Goal: Task Accomplishment & Management: Use online tool/utility

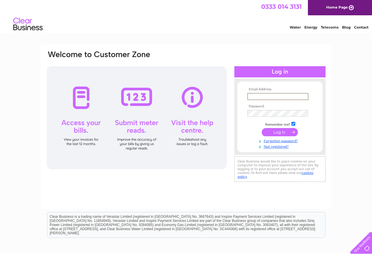
click at [251, 95] on input "text" at bounding box center [277, 96] width 61 height 7
type input "[EMAIL_ADDRESS][DOMAIN_NAME]"
click at [282, 131] on input "submit" at bounding box center [280, 131] width 36 height 8
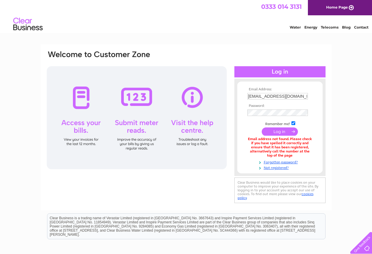
scroll to position [29, 0]
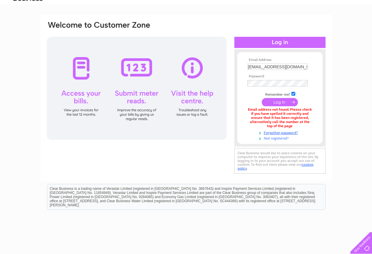
click at [280, 138] on link "Not registered?" at bounding box center [280, 138] width 67 height 6
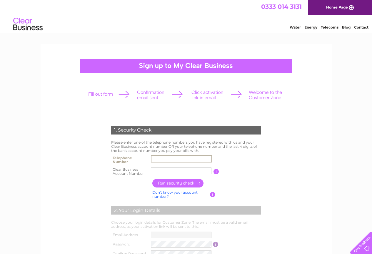
click at [158, 158] on input "text" at bounding box center [181, 158] width 61 height 7
type input "01246477664"
click at [179, 182] on input "button" at bounding box center [178, 183] width 52 height 9
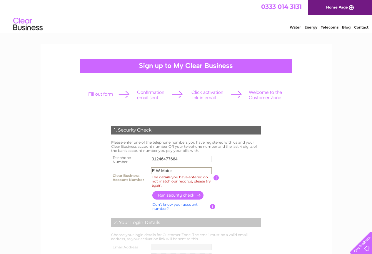
click at [175, 170] on input "E W Motor" at bounding box center [181, 170] width 61 height 7
type input "E"
type input "0082"
click at [192, 195] on input "button" at bounding box center [178, 195] width 52 height 9
click at [174, 195] on input "button" at bounding box center [178, 195] width 52 height 9
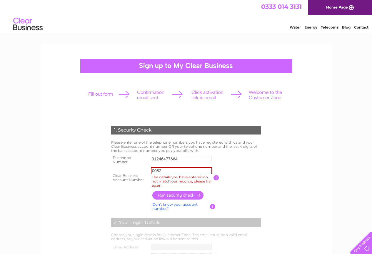
click at [174, 205] on link "Don't know your account number?" at bounding box center [174, 206] width 45 height 9
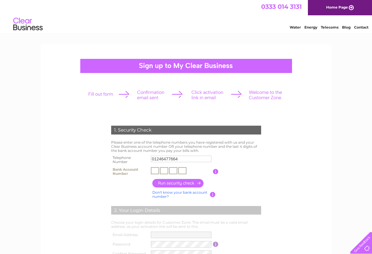
click at [154, 171] on input "text" at bounding box center [155, 170] width 8 height 7
type input "0"
click at [166, 172] on input "text" at bounding box center [164, 170] width 8 height 7
type input "0"
click at [173, 171] on input "text" at bounding box center [173, 170] width 8 height 7
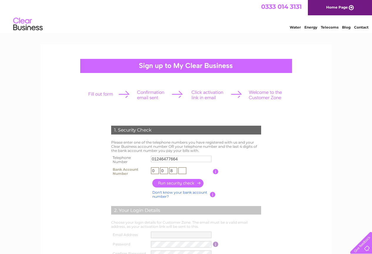
type input "8"
click at [181, 169] on input "text" at bounding box center [182, 170] width 8 height 7
type input "2"
click at [182, 182] on input "button" at bounding box center [178, 183] width 52 height 9
type input "**********"
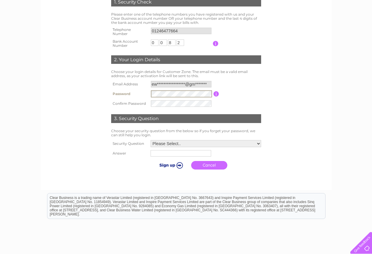
scroll to position [147, 0]
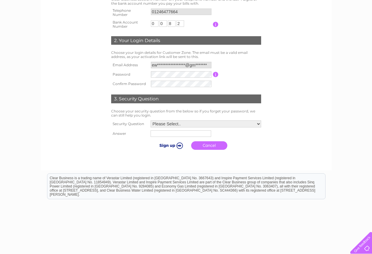
click at [259, 124] on select "Please Select.. In what town or city was your first job? In what town or city d…" at bounding box center [206, 123] width 111 height 7
select select "1"
click at [150, 121] on select "Please Select.. In what town or city was your first job? In what town or city d…" at bounding box center [205, 124] width 111 height 8
click at [170, 134] on input "text" at bounding box center [181, 133] width 61 height 7
type input "Sheffield"
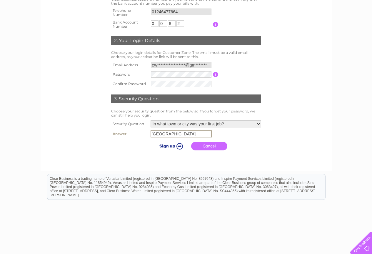
click at [169, 145] on input "submit" at bounding box center [170, 146] width 36 height 8
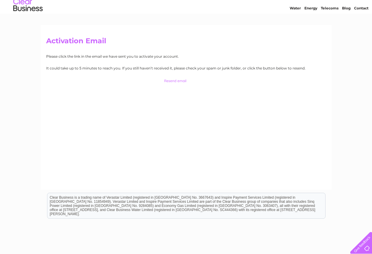
scroll to position [29, 0]
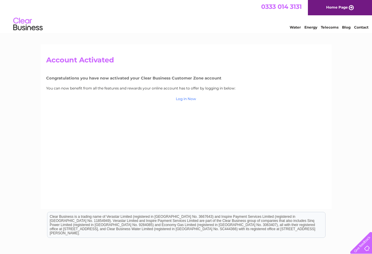
click at [188, 99] on link "Log in Now" at bounding box center [186, 99] width 20 height 4
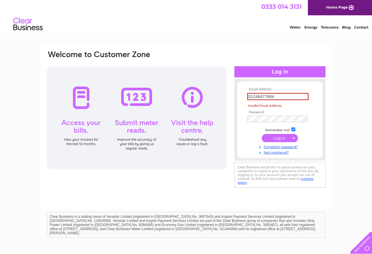
click at [280, 132] on tbody "Email Address: 01246477664 Invalid Email Address Password: Remember me? Forgott…" at bounding box center [280, 120] width 68 height 67
click at [278, 137] on input "submit" at bounding box center [280, 138] width 36 height 8
drag, startPoint x: 248, startPoint y: 97, endPoint x: 278, endPoint y: 96, distance: 29.7
click at [278, 96] on input "01246477664" at bounding box center [277, 96] width 61 height 7
type input "ewmotorcyclerepairs@gmail.com"
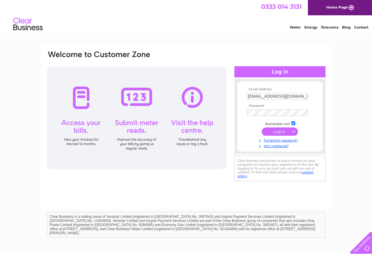
click at [282, 131] on input "submit" at bounding box center [280, 131] width 36 height 8
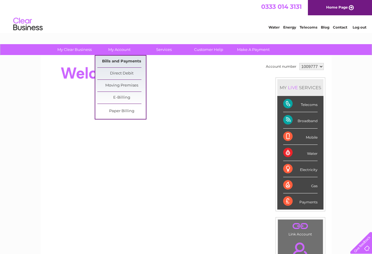
click at [125, 59] on link "Bills and Payments" at bounding box center [121, 62] width 49 height 12
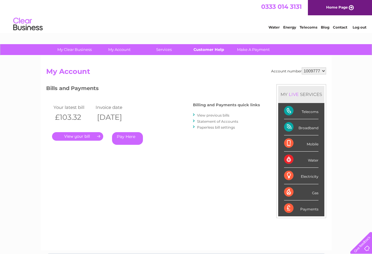
click at [212, 49] on link "Customer Help" at bounding box center [209, 49] width 49 height 11
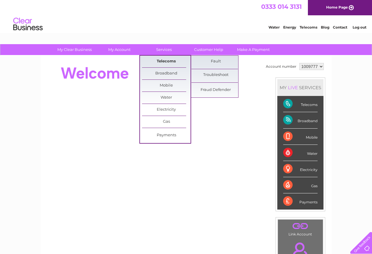
click at [168, 60] on link "Telecoms" at bounding box center [166, 62] width 49 height 12
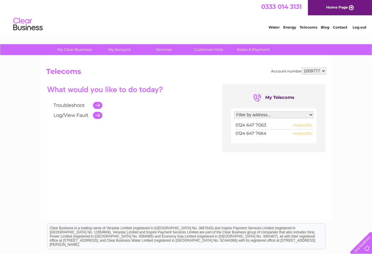
click at [301, 133] on span "more info" at bounding box center [302, 133] width 19 height 5
click at [301, 134] on span "more info" at bounding box center [302, 133] width 19 height 5
click at [311, 115] on select "Filter by address... 46 Duke Street, Staveley, Chesterfield, Derbyshire, S43 3PD" at bounding box center [273, 114] width 79 height 7
select select "1736031"
click at [234, 111] on select "Filter by address... 46 Duke Street, Staveley, Chesterfield, Derbyshire, S43 3PD" at bounding box center [273, 114] width 79 height 7
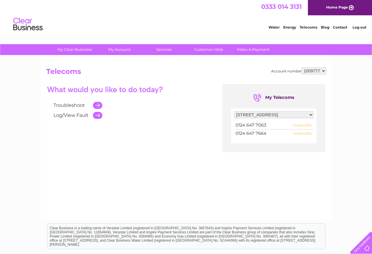
click at [303, 134] on span "more info" at bounding box center [302, 133] width 19 height 5
click at [300, 134] on span "more info" at bounding box center [302, 133] width 19 height 5
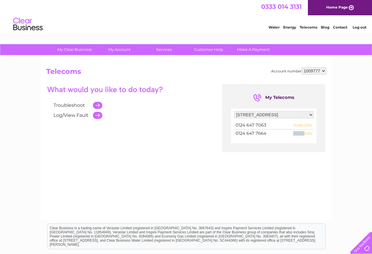
click at [305, 134] on span "more info" at bounding box center [302, 133] width 19 height 5
click at [69, 104] on link "Troubleshoot" at bounding box center [69, 105] width 31 height 6
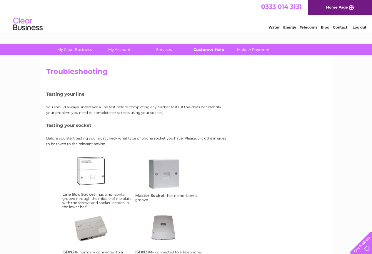
click at [203, 51] on link "Customer Help" at bounding box center [209, 49] width 49 height 11
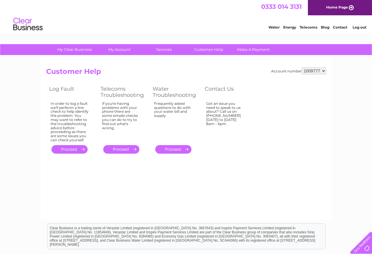
click at [125, 150] on link "." at bounding box center [121, 149] width 36 height 9
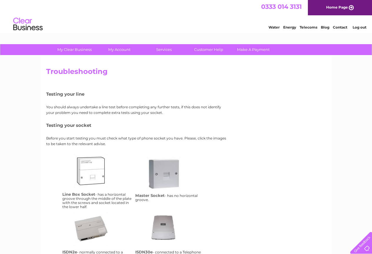
click at [338, 27] on link "Contact" at bounding box center [340, 27] width 14 height 4
